Goal: Task Accomplishment & Management: Manage account settings

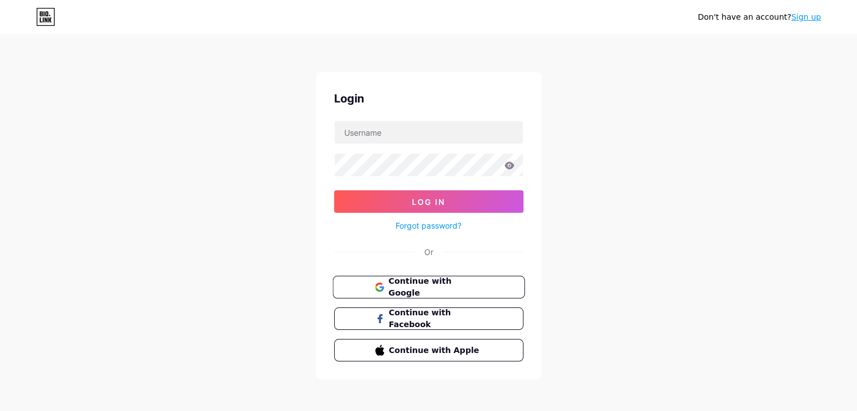
click at [447, 280] on span "Continue with Google" at bounding box center [435, 287] width 94 height 24
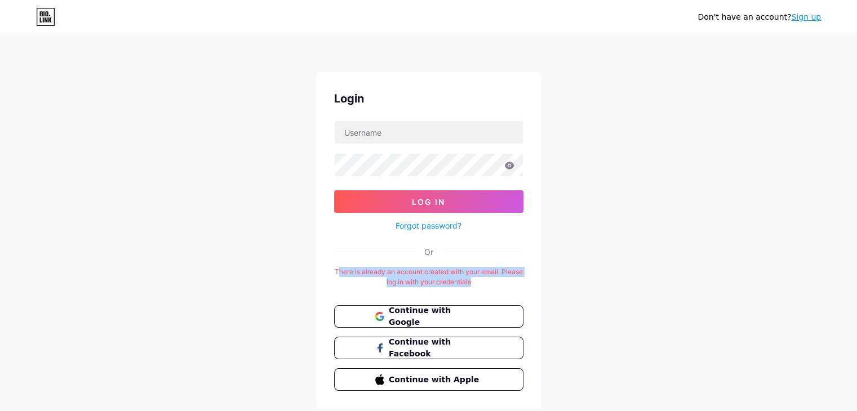
drag, startPoint x: 349, startPoint y: 267, endPoint x: 514, endPoint y: 280, distance: 165.0
click at [514, 280] on div "There is already an account created with your email. Please log in with your cr…" at bounding box center [428, 277] width 189 height 20
